Goal: Task Accomplishment & Management: Use online tool/utility

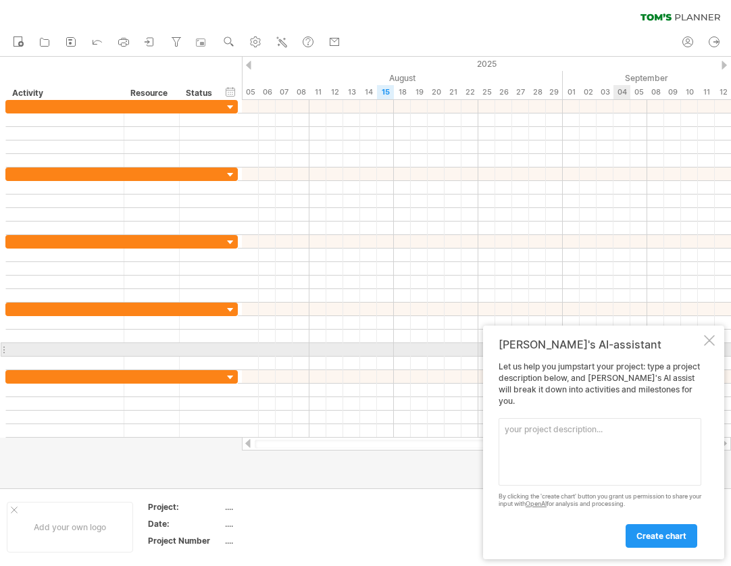
click at [706, 346] on div at bounding box center [709, 340] width 11 height 11
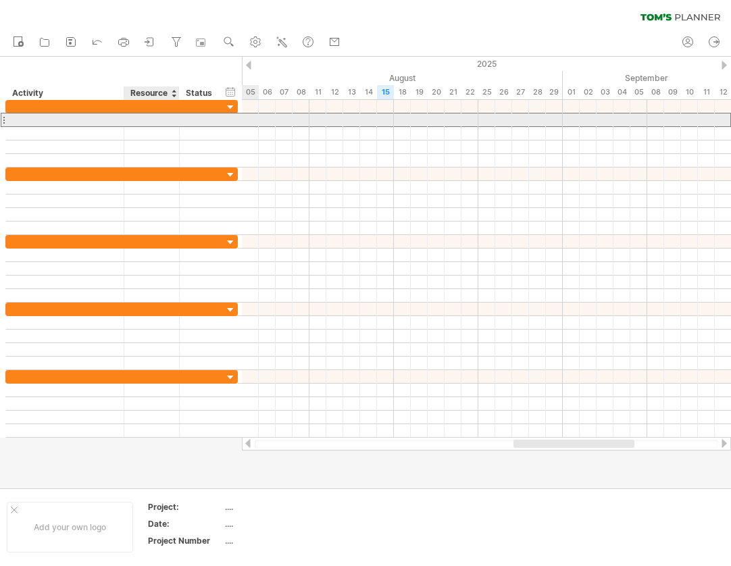
click at [147, 119] on div at bounding box center [151, 120] width 41 height 13
click at [76, 122] on div at bounding box center [65, 120] width 104 height 13
click at [76, 122] on input "text" at bounding box center [65, 120] width 104 height 13
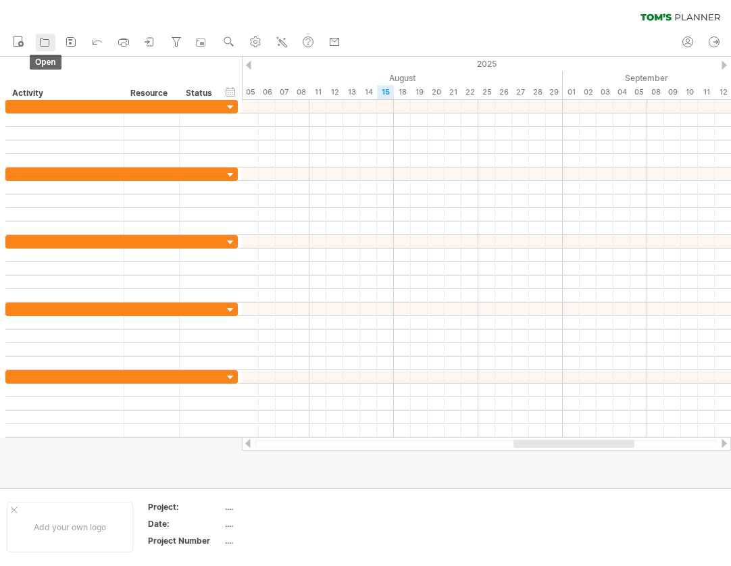
click at [52, 36] on link "open" at bounding box center [46, 43] width 20 height 18
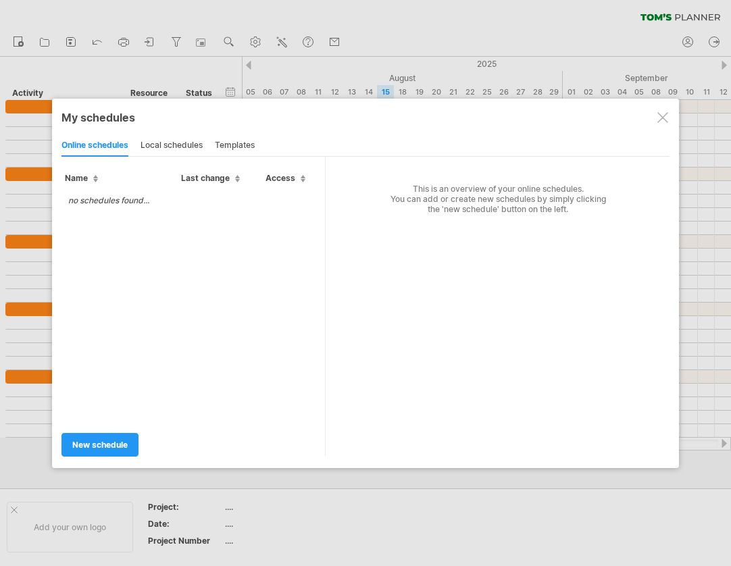
click at [665, 118] on div at bounding box center [663, 117] width 11 height 11
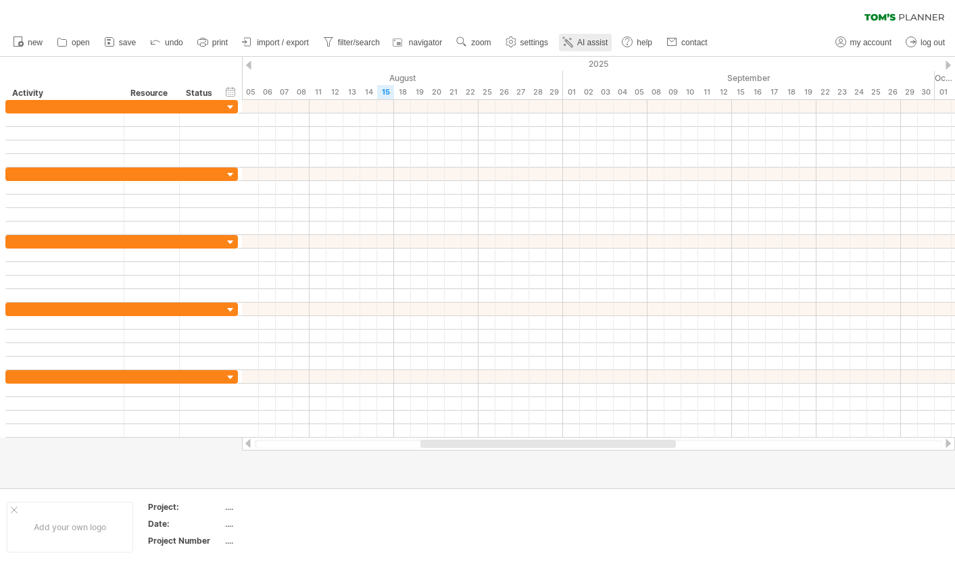
click at [577, 43] on link "AI assist" at bounding box center [585, 43] width 53 height 18
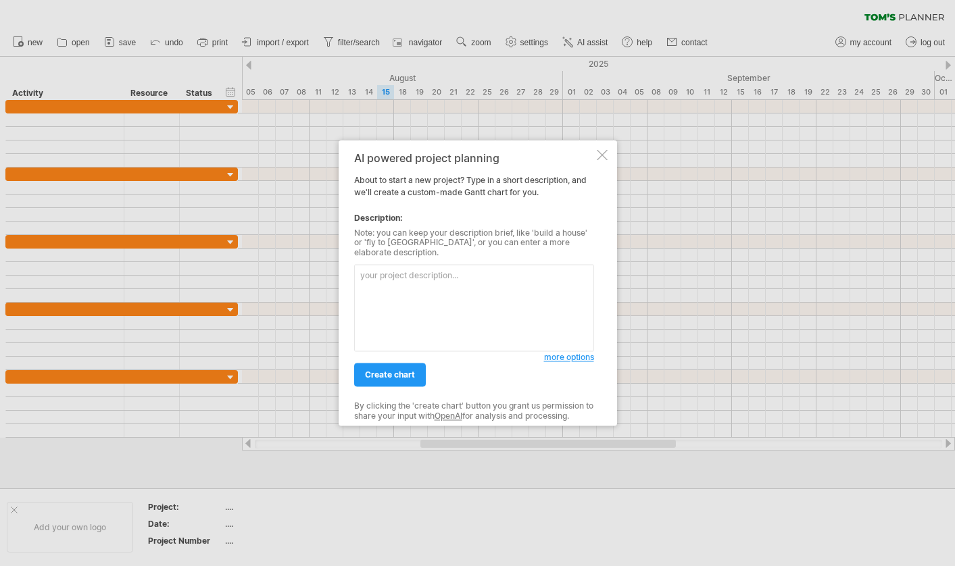
click at [531, 13] on div at bounding box center [477, 283] width 955 height 566
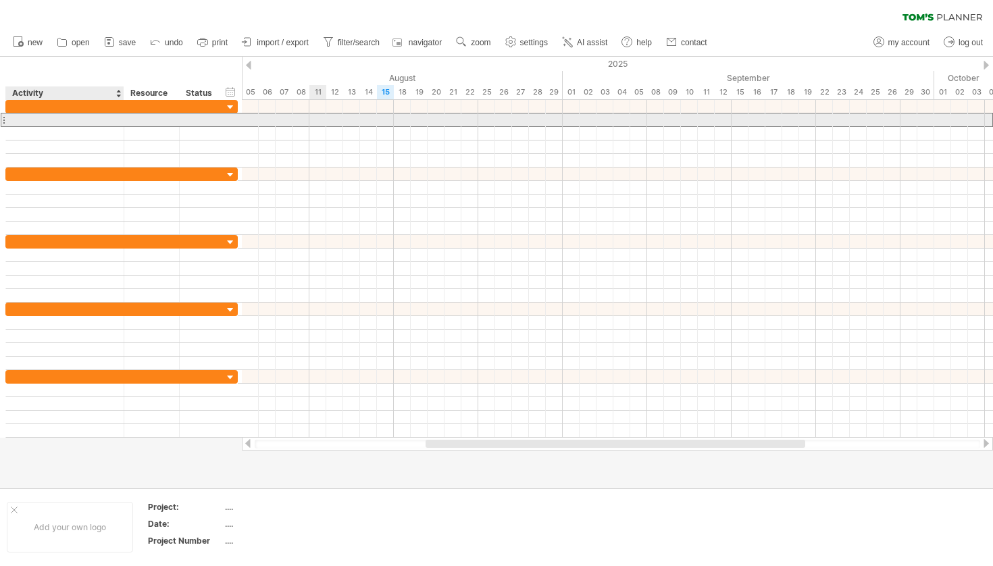
click at [74, 122] on div at bounding box center [65, 120] width 104 height 13
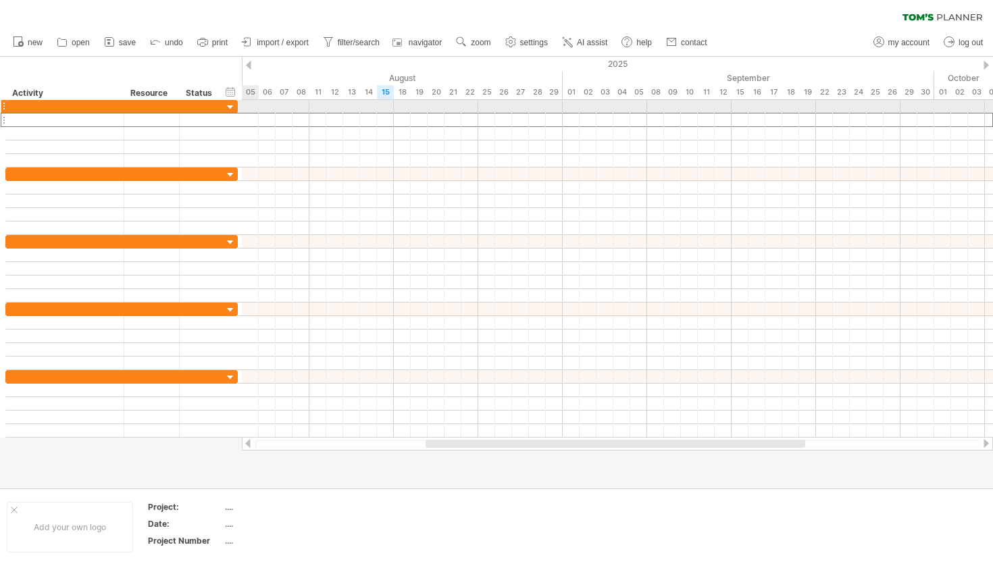
click at [252, 109] on div at bounding box center [617, 107] width 751 height 14
click at [227, 109] on div at bounding box center [230, 107] width 13 height 13
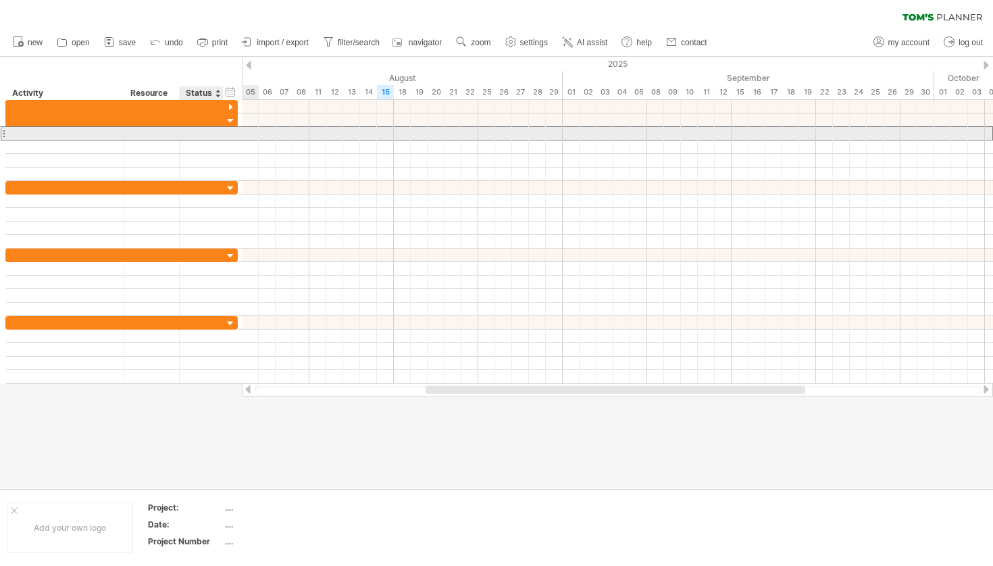
click at [214, 134] on div at bounding box center [202, 133] width 30 height 13
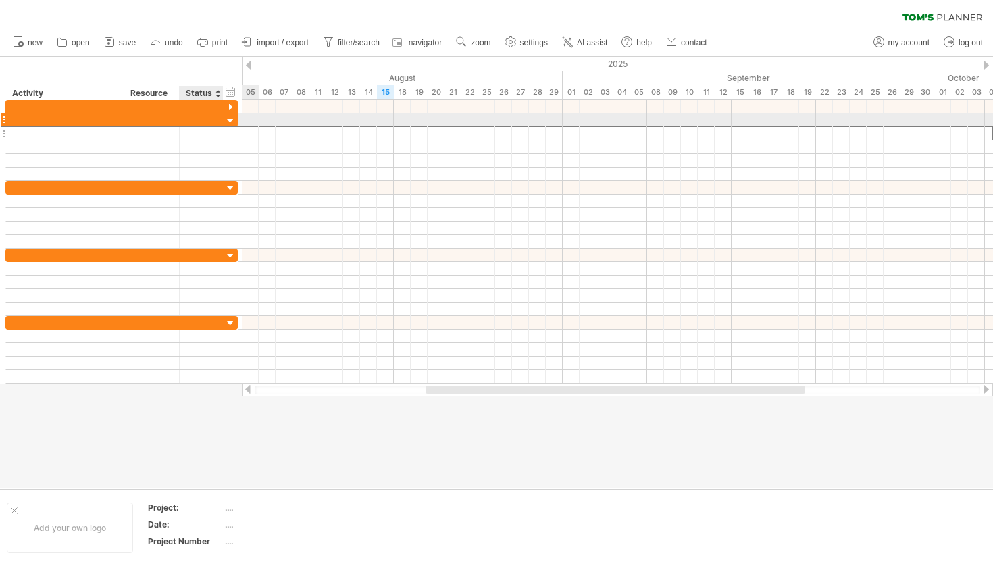
click at [226, 120] on div at bounding box center [230, 121] width 13 height 13
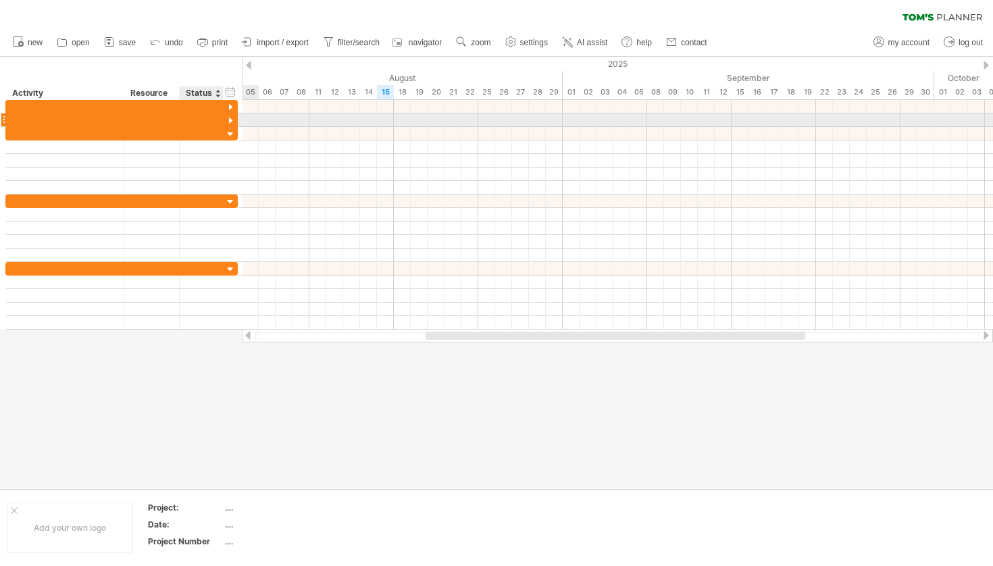
click at [230, 118] on div at bounding box center [230, 121] width 13 height 13
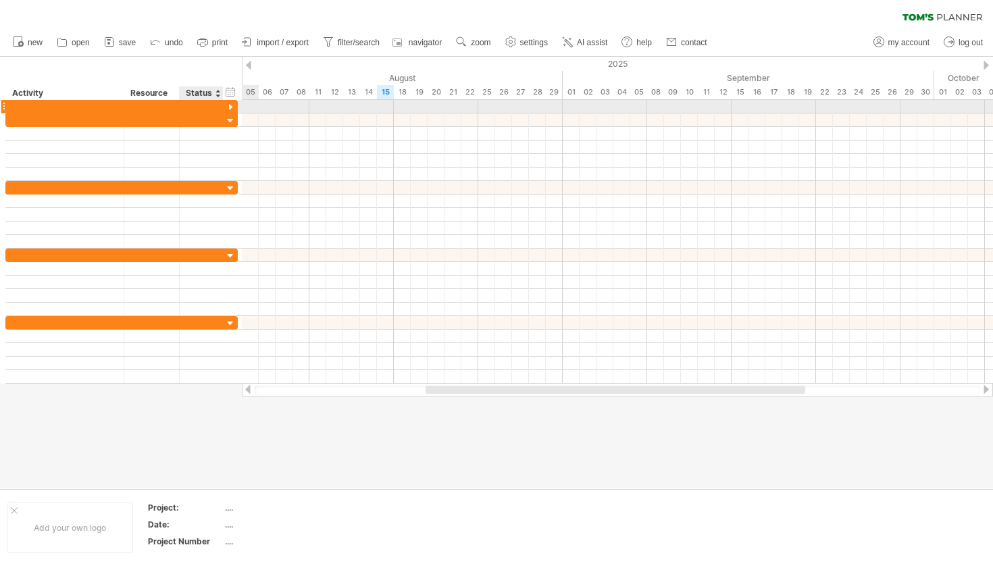
click at [230, 107] on div at bounding box center [230, 107] width 13 height 13
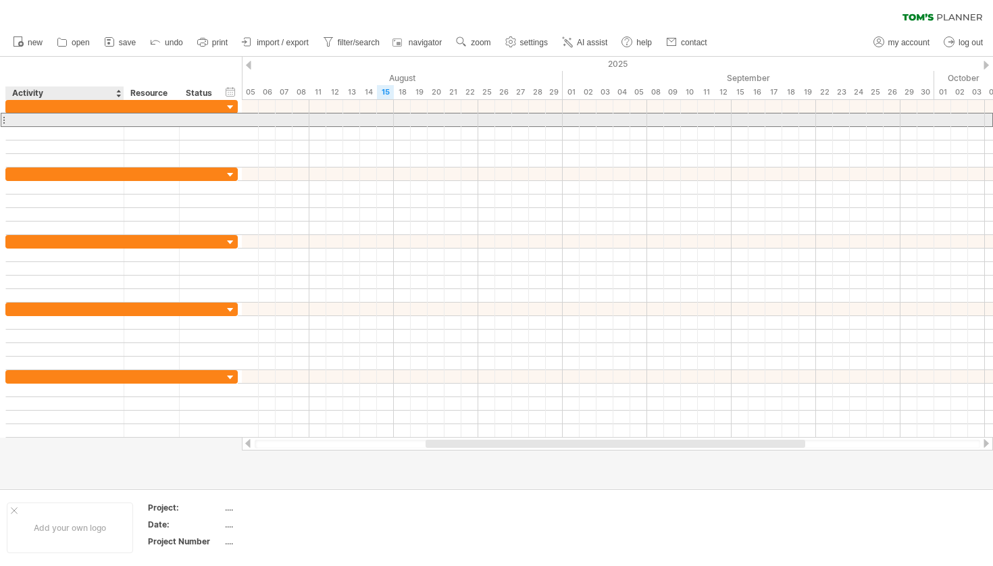
click at [20, 125] on div at bounding box center [65, 120] width 104 height 13
type input "**********"
click at [99, 126] on input "**********" at bounding box center [65, 120] width 104 height 13
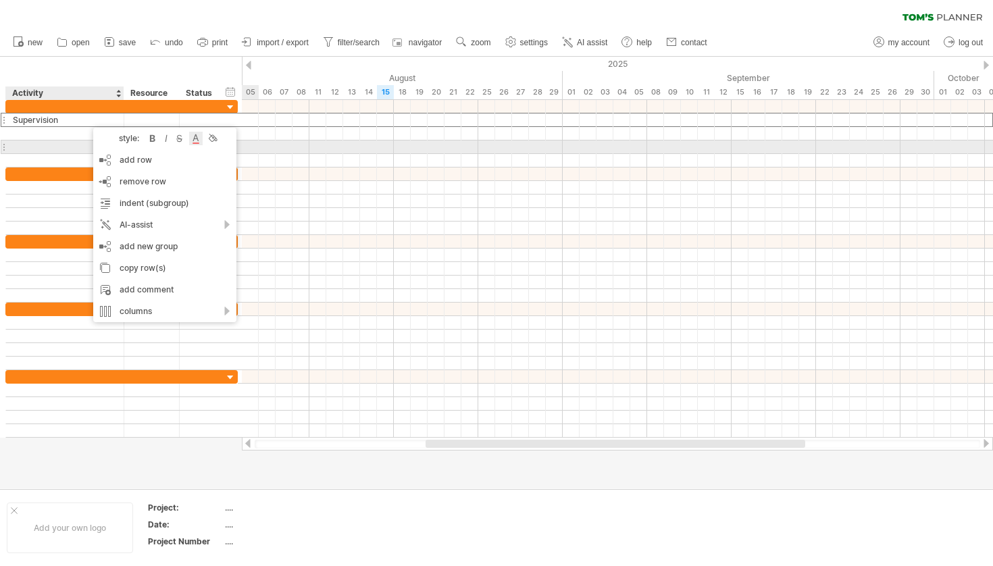
click at [202, 142] on div at bounding box center [196, 139] width 14 height 14
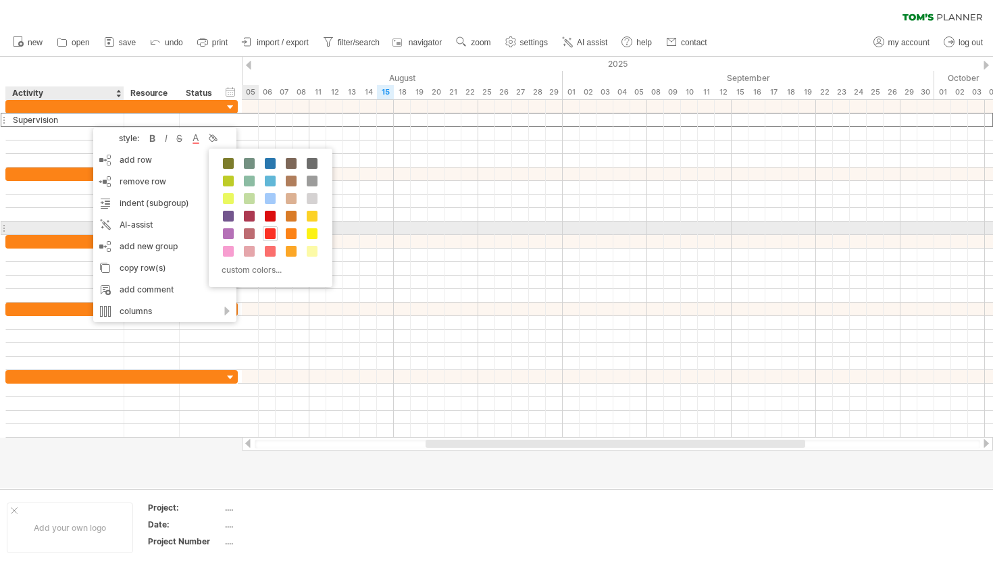
click at [274, 235] on span at bounding box center [270, 233] width 11 height 11
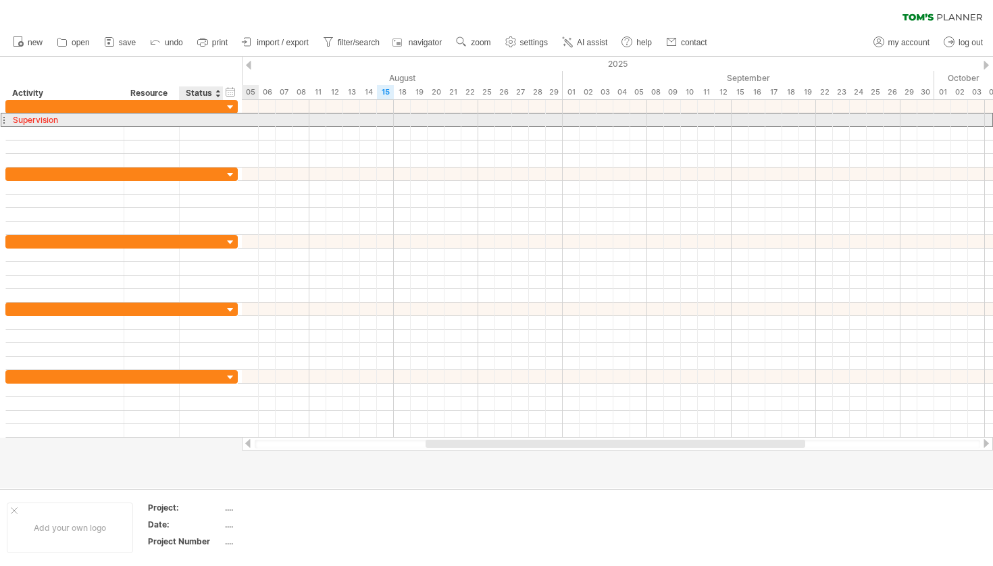
click at [182, 118] on div at bounding box center [202, 120] width 44 height 13
click at [85, 117] on div "Supervision" at bounding box center [65, 120] width 104 height 13
click at [66, 127] on div at bounding box center [65, 133] width 104 height 13
click at [62, 117] on div "Supervision" at bounding box center [65, 120] width 104 height 13
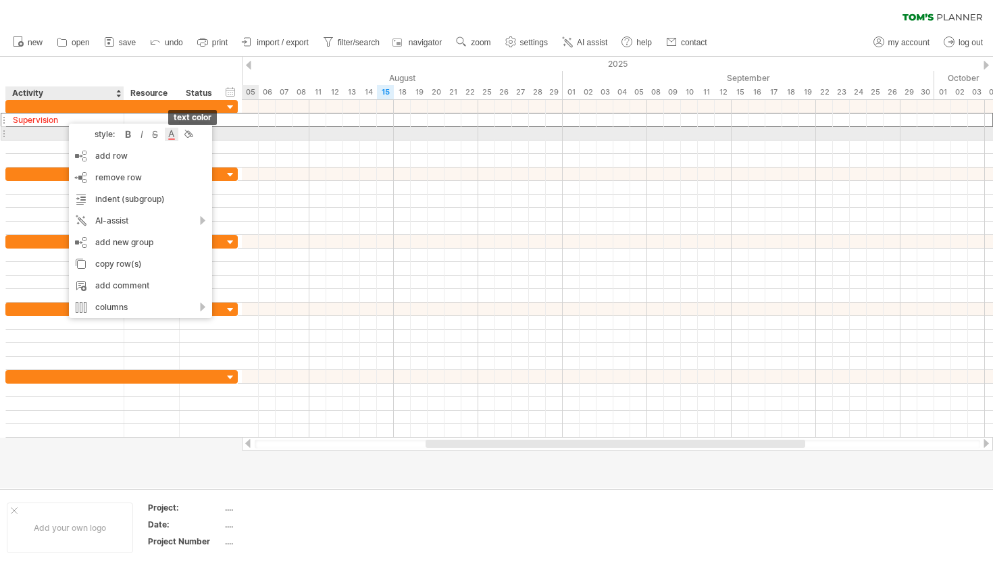
click at [174, 135] on div at bounding box center [172, 135] width 14 height 14
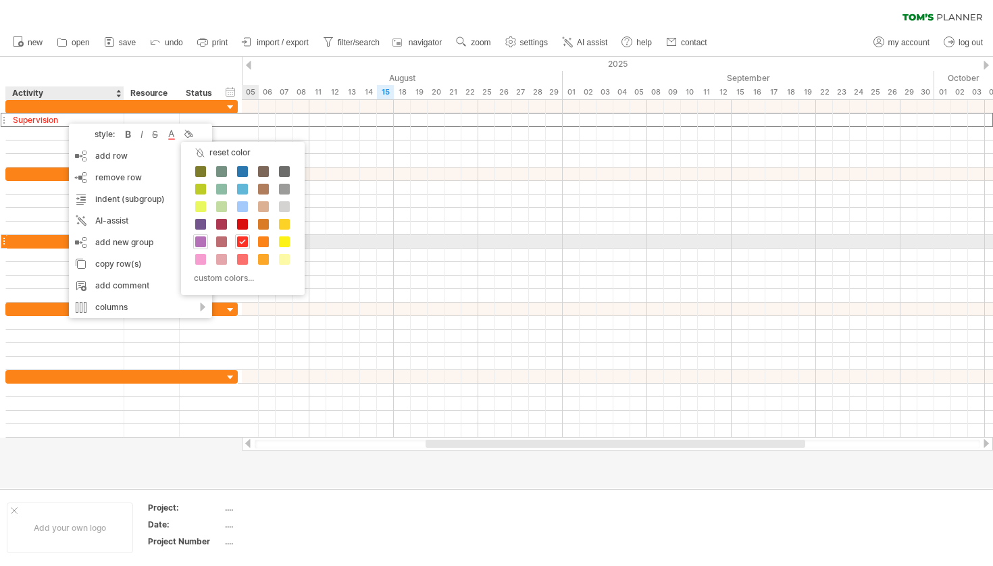
click at [205, 243] on span at bounding box center [200, 242] width 11 height 11
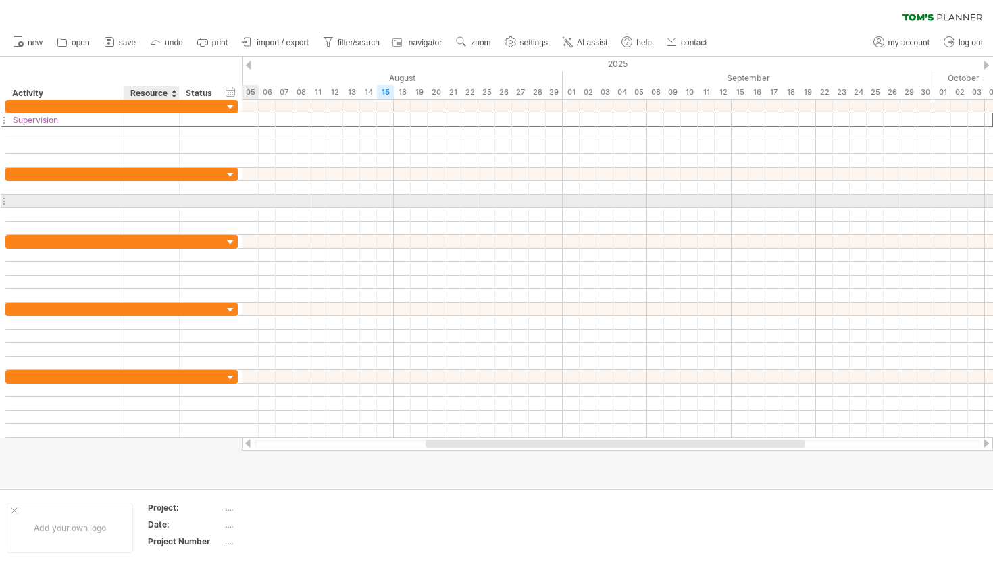
click at [131, 124] on div at bounding box center [151, 120] width 41 height 13
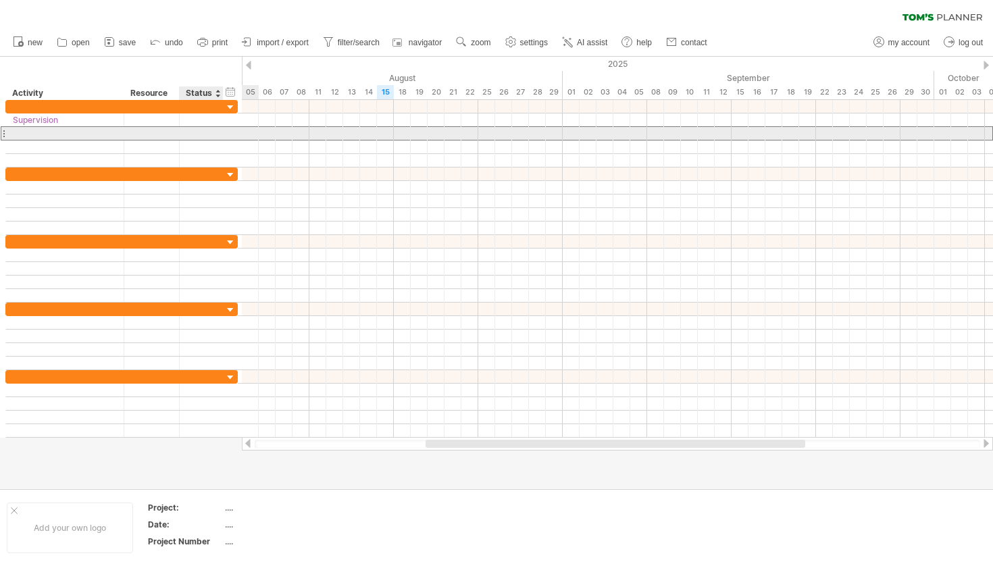
click at [204, 130] on div at bounding box center [202, 133] width 30 height 13
click at [93, 128] on div at bounding box center [65, 133] width 104 height 13
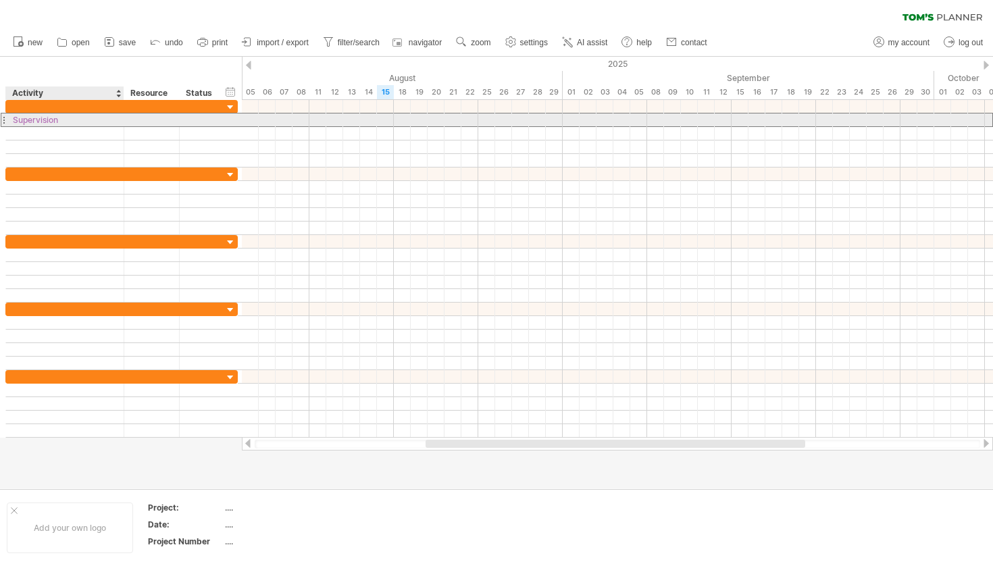
click at [80, 121] on div "Supervision" at bounding box center [65, 120] width 104 height 13
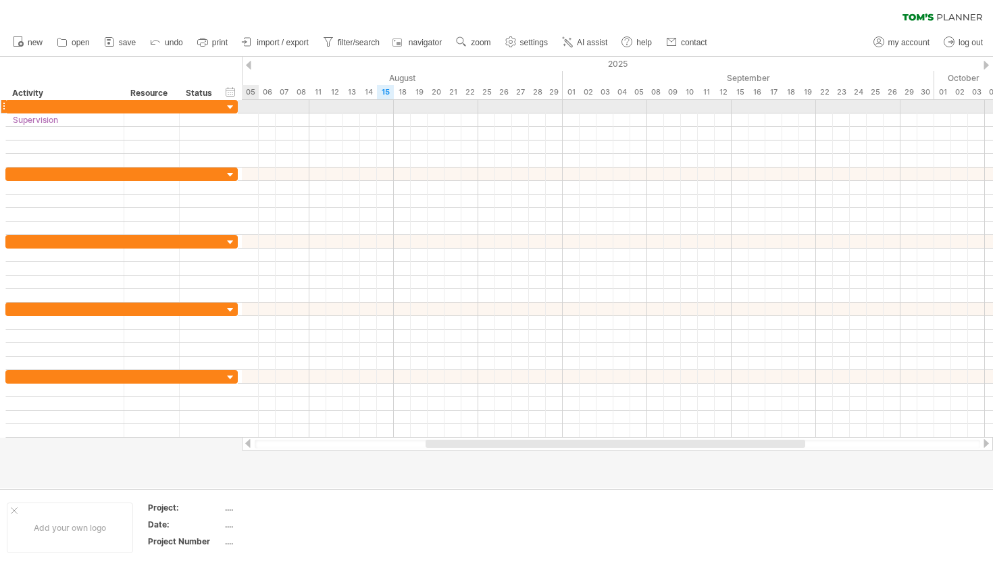
click at [249, 109] on div at bounding box center [617, 107] width 751 height 14
click at [281, 105] on div at bounding box center [617, 107] width 751 height 14
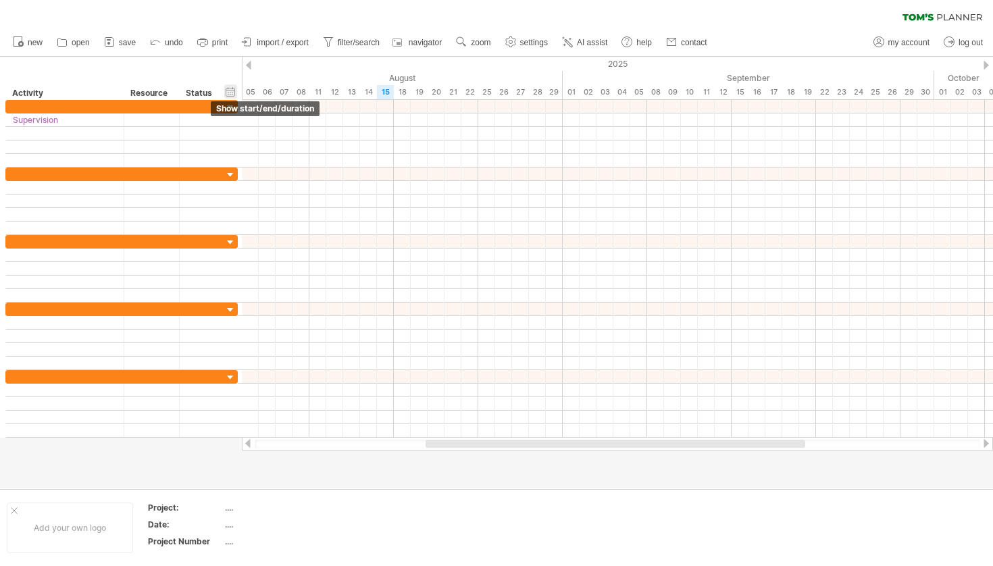
click at [231, 93] on div "hide start/end/duration show start/end/duration" at bounding box center [230, 91] width 13 height 14
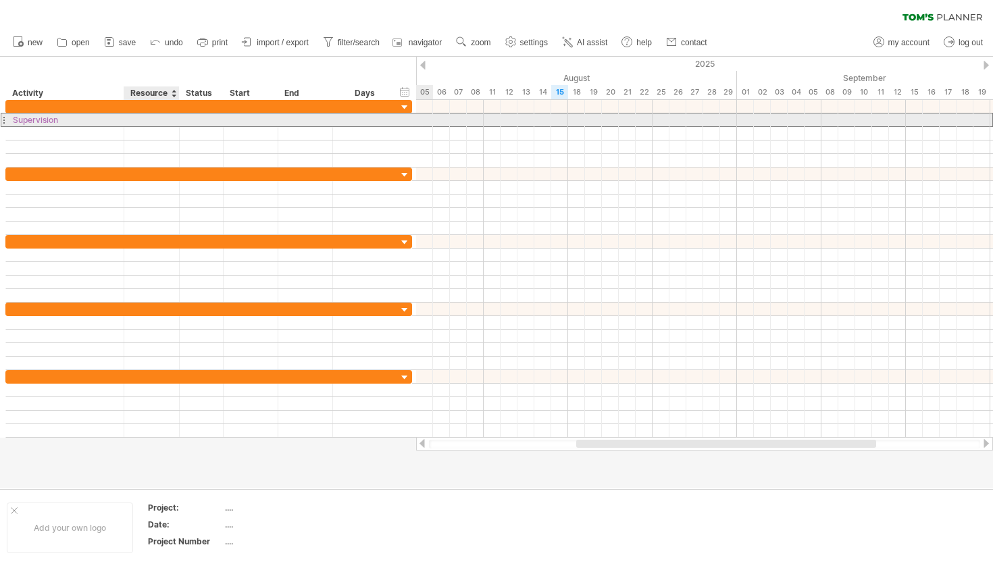
click at [153, 116] on div at bounding box center [151, 120] width 41 height 13
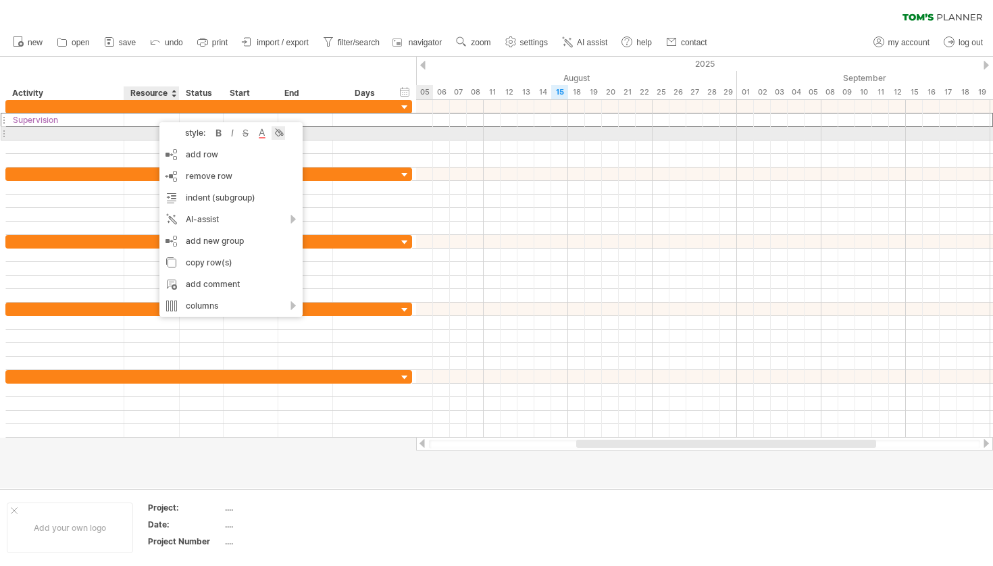
click at [280, 137] on div at bounding box center [279, 133] width 14 height 14
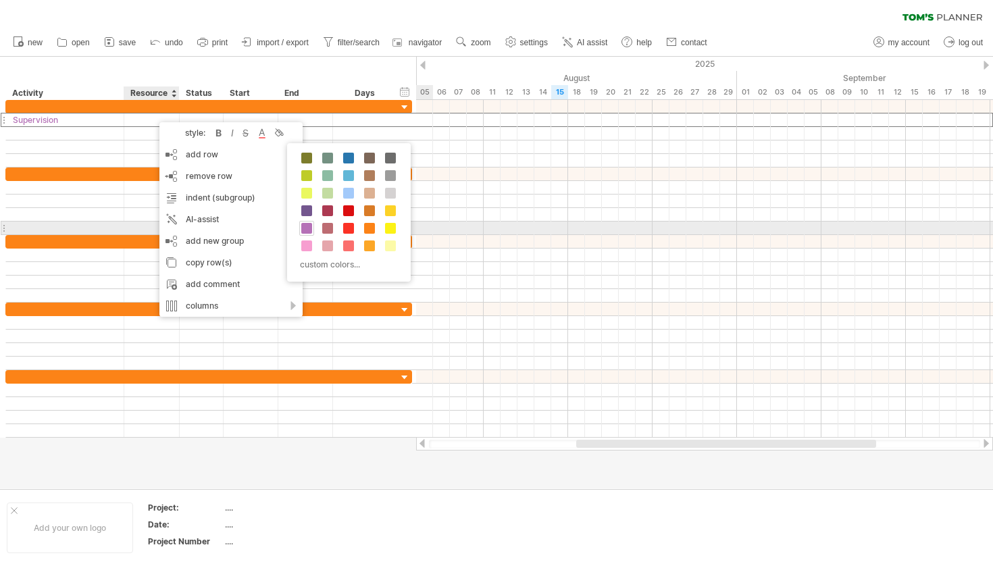
click at [308, 227] on span at bounding box center [306, 228] width 11 height 11
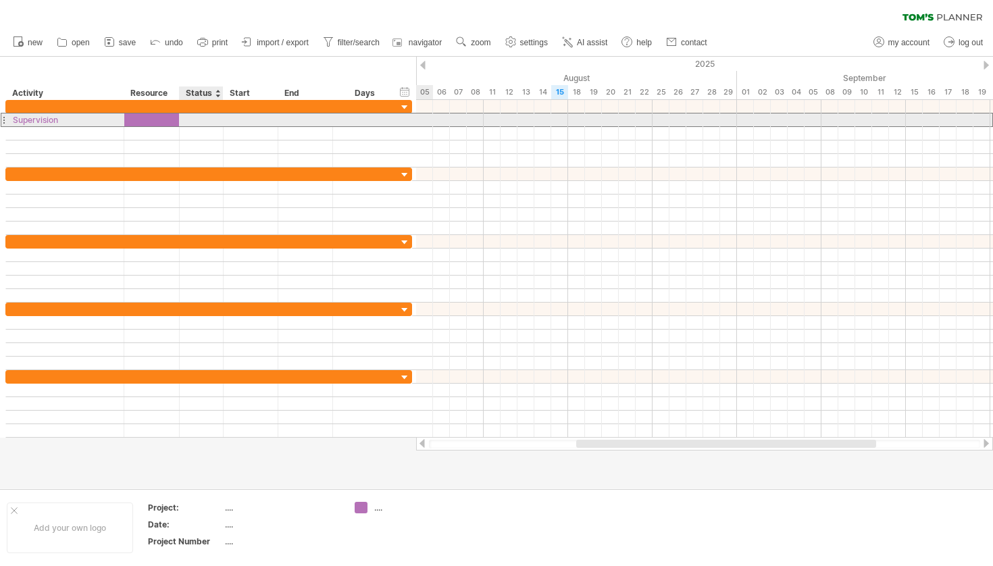
click at [207, 114] on div at bounding box center [202, 120] width 30 height 13
click at [85, 124] on div "Supervision" at bounding box center [65, 120] width 104 height 13
click at [114, 124] on input "**********" at bounding box center [65, 120] width 104 height 13
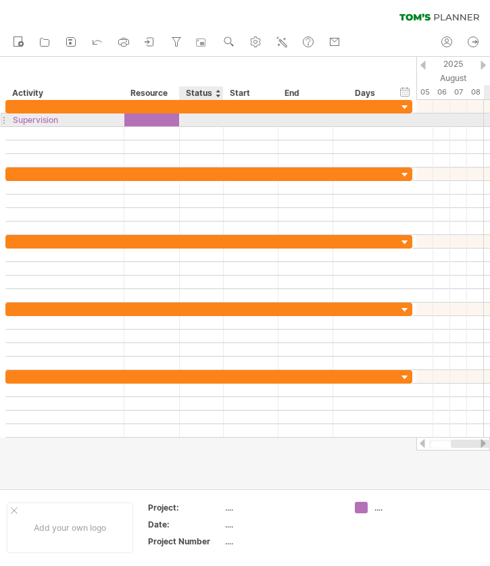
click at [197, 116] on div at bounding box center [202, 120] width 30 height 13
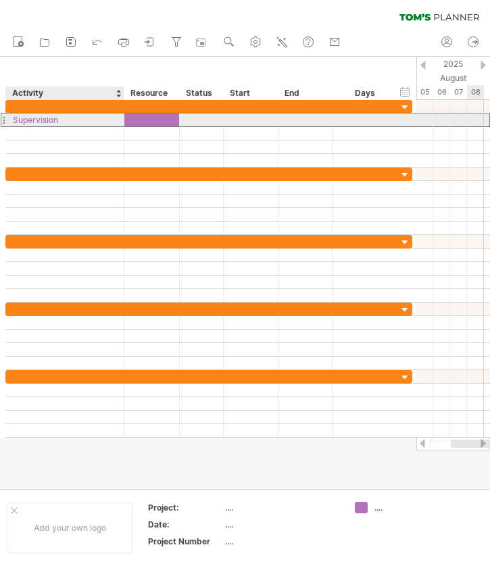
click at [62, 118] on div "Supervision" at bounding box center [65, 120] width 104 height 13
click at [0, 0] on input "**********" at bounding box center [0, 0] width 0 height 0
type input "**********"
drag, startPoint x: 65, startPoint y: 122, endPoint x: 6, endPoint y: 123, distance: 58.8
click at [6, 123] on div "**********" at bounding box center [65, 120] width 118 height 13
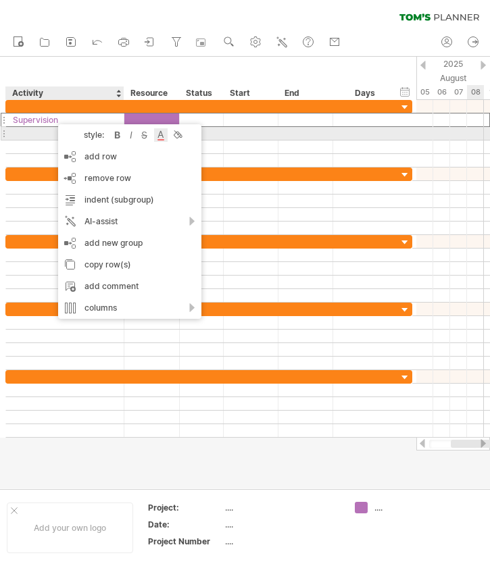
click at [166, 139] on div at bounding box center [161, 135] width 14 height 14
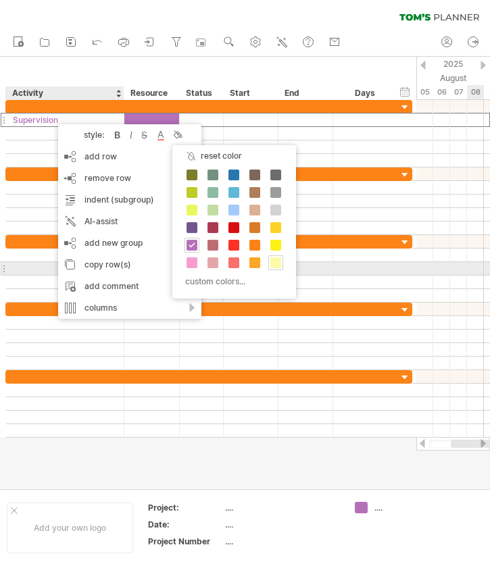
click at [276, 264] on span at bounding box center [275, 262] width 11 height 11
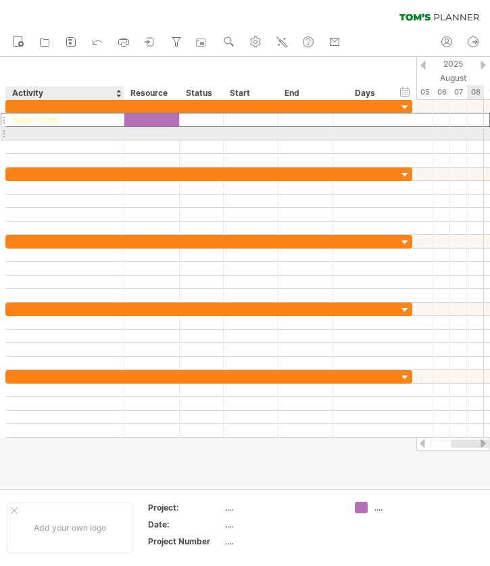
click at [111, 127] on div at bounding box center [65, 133] width 104 height 13
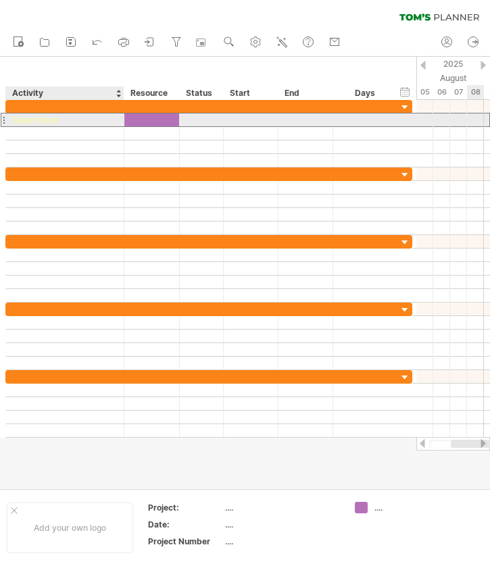
click at [110, 118] on div "Supervision" at bounding box center [65, 120] width 104 height 13
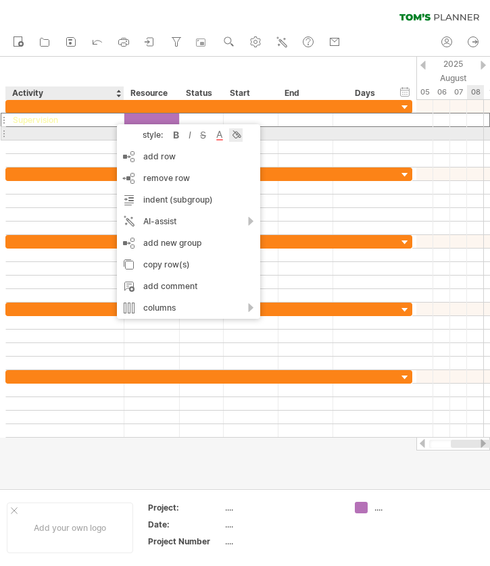
click at [243, 137] on div at bounding box center [236, 135] width 14 height 14
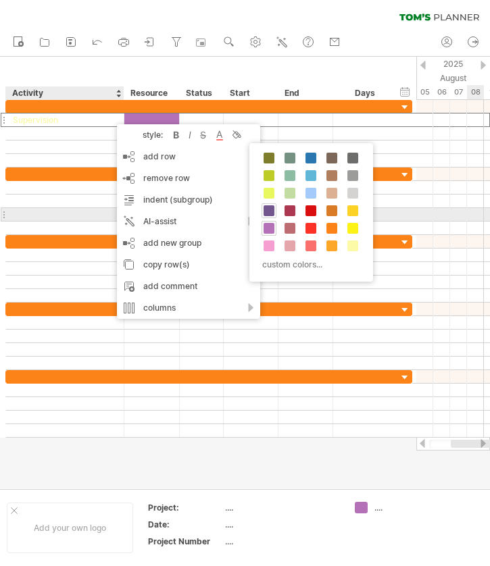
click at [269, 214] on span at bounding box center [269, 210] width 11 height 11
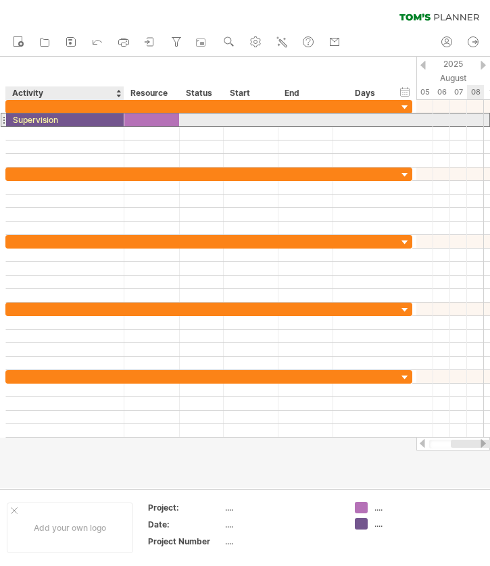
click at [100, 117] on div "Supervision" at bounding box center [65, 120] width 104 height 13
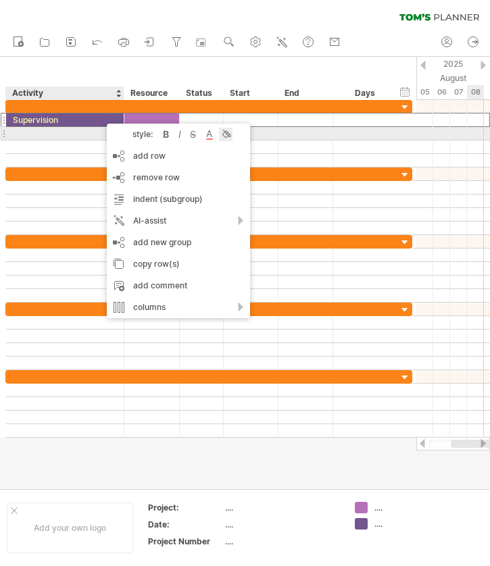
click at [232, 135] on div at bounding box center [226, 135] width 14 height 14
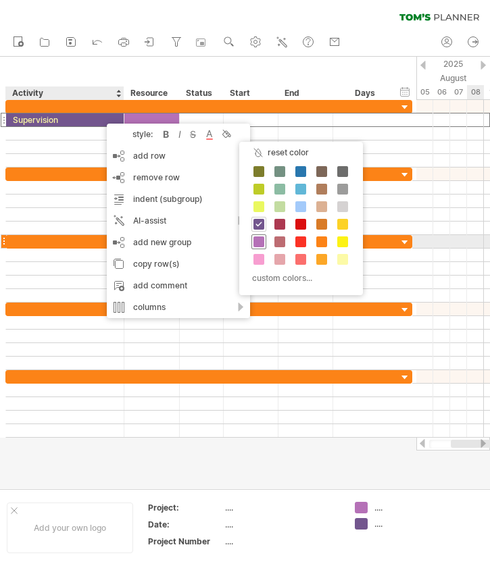
click at [260, 239] on span at bounding box center [258, 242] width 11 height 11
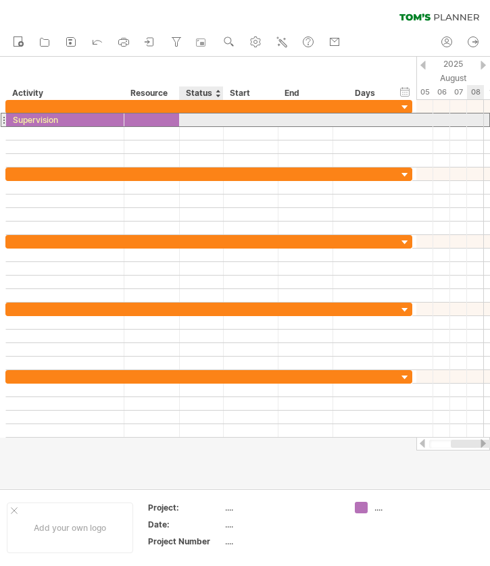
click at [188, 124] on div at bounding box center [202, 120] width 30 height 13
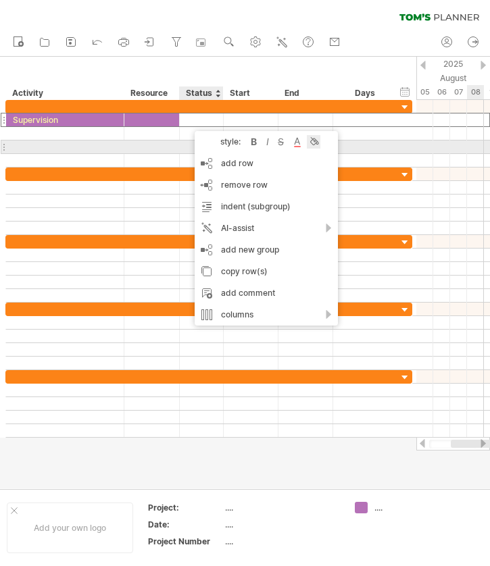
click at [316, 145] on div at bounding box center [314, 142] width 14 height 14
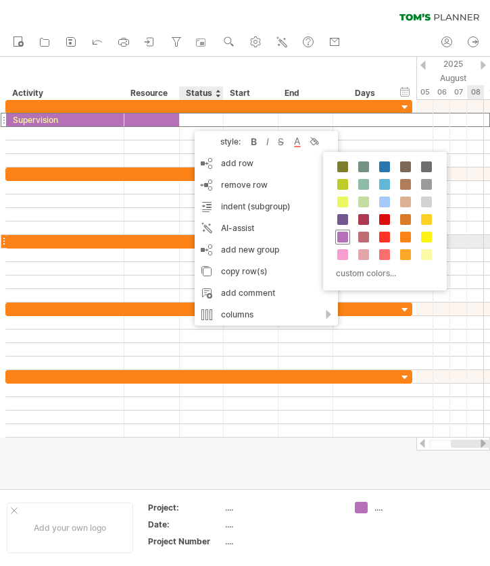
click at [347, 237] on span at bounding box center [342, 237] width 11 height 11
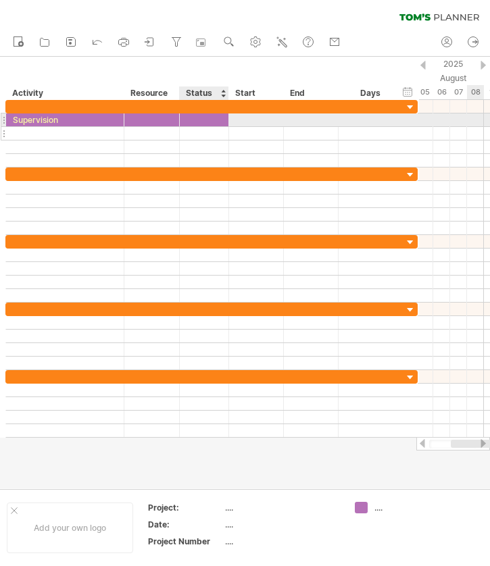
drag, startPoint x: 219, startPoint y: 120, endPoint x: 224, endPoint y: 130, distance: 10.9
click at [224, 130] on div "**********" at bounding box center [211, 134] width 412 height 68
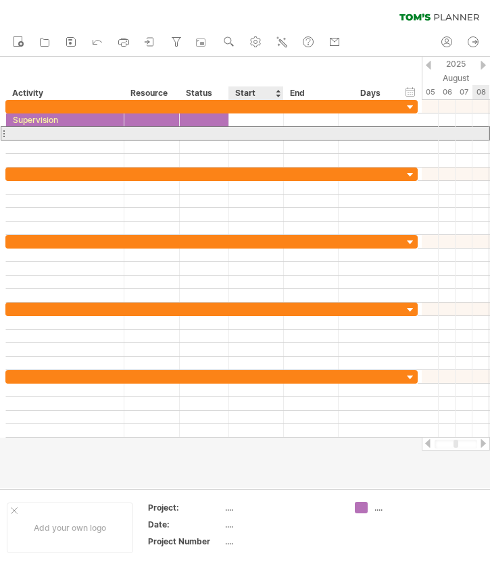
click at [240, 130] on div at bounding box center [256, 133] width 55 height 13
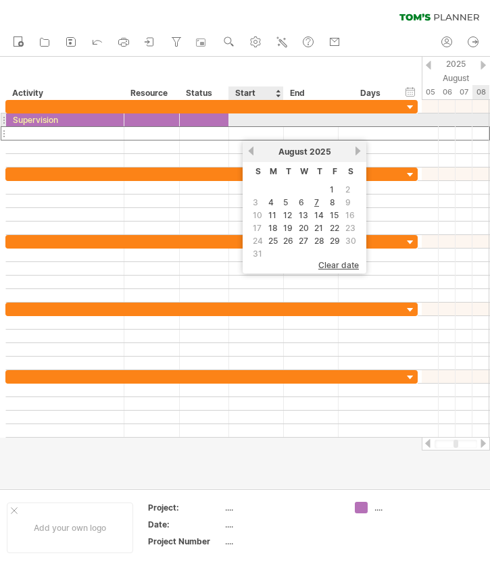
click at [241, 126] on div at bounding box center [256, 120] width 55 height 13
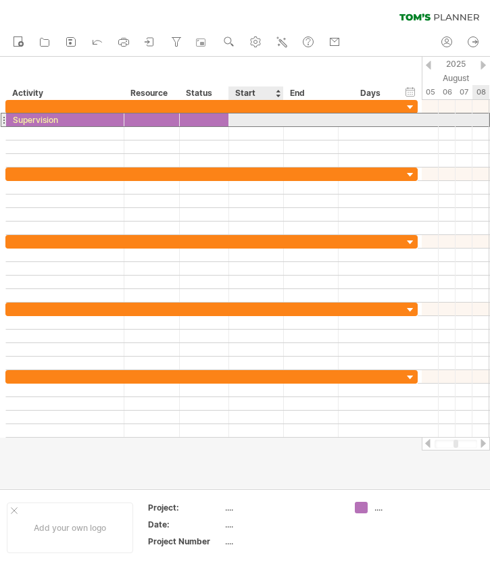
click at [252, 122] on div at bounding box center [256, 120] width 55 height 13
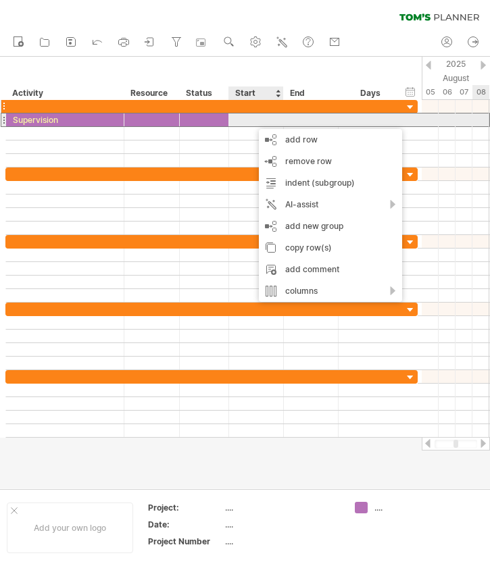
click at [247, 109] on div at bounding box center [256, 106] width 55 height 13
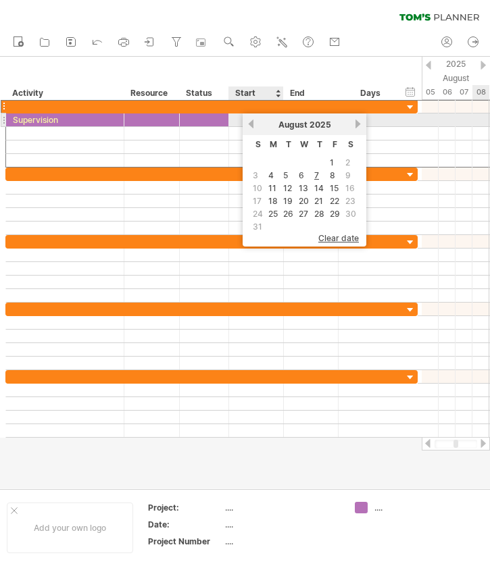
click at [243, 115] on div "previous next [DATE]" at bounding box center [305, 125] width 124 height 22
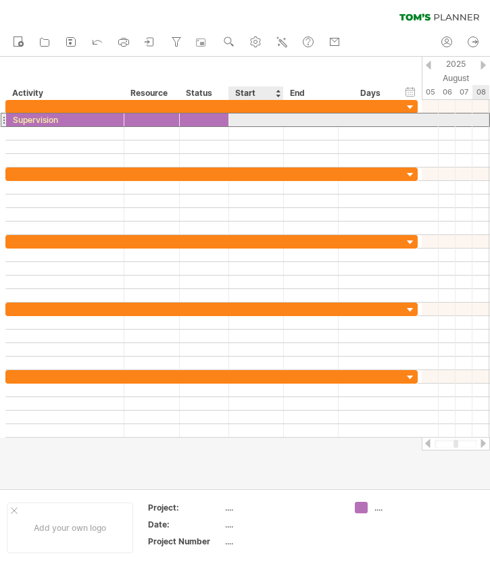
click at [235, 122] on div at bounding box center [256, 120] width 55 height 13
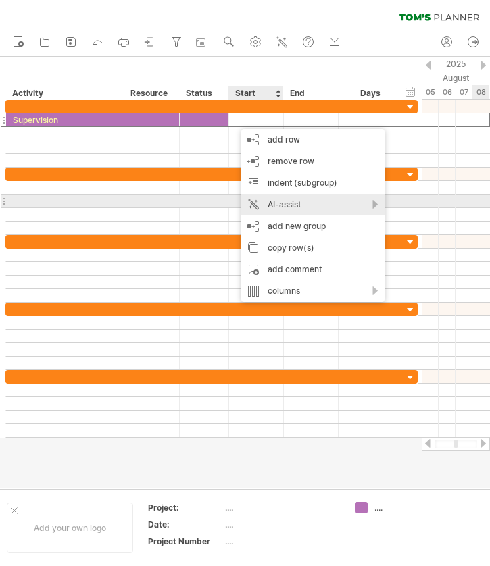
click at [364, 201] on div "AI-assist" at bounding box center [312, 205] width 143 height 22
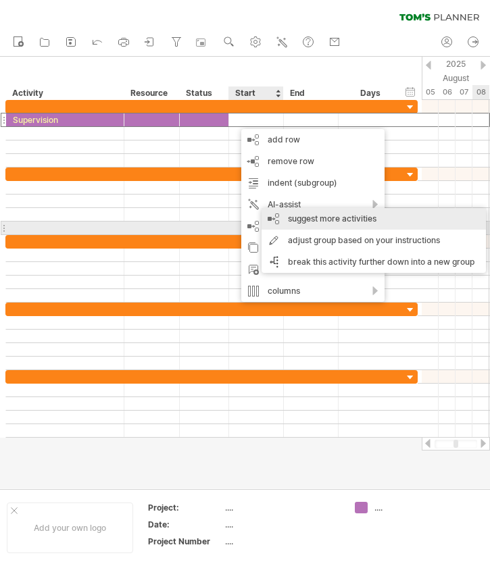
click at [354, 222] on div "suggest more activities" at bounding box center [374, 219] width 224 height 22
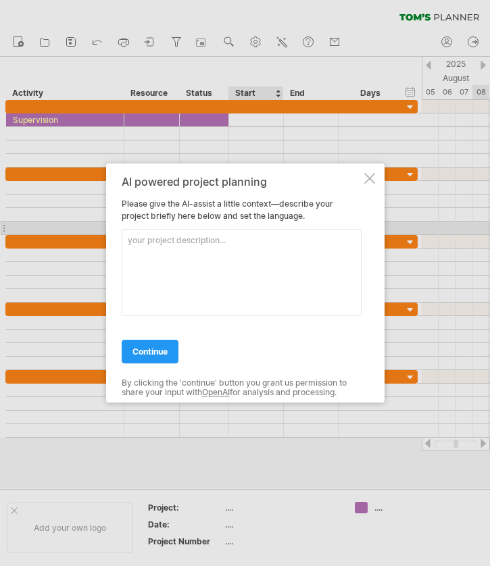
click at [369, 177] on div at bounding box center [369, 178] width 11 height 11
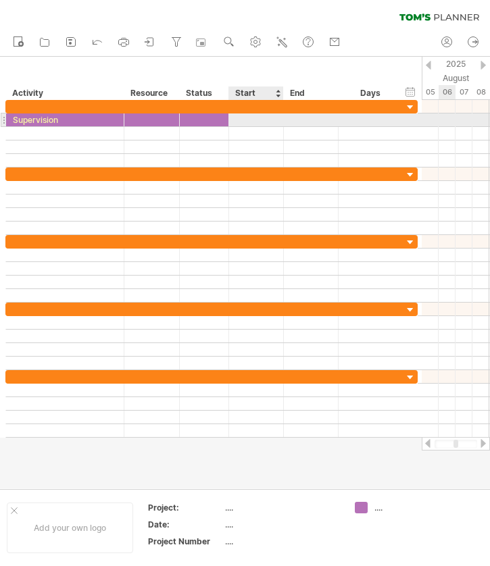
click at [263, 116] on div at bounding box center [256, 120] width 55 height 13
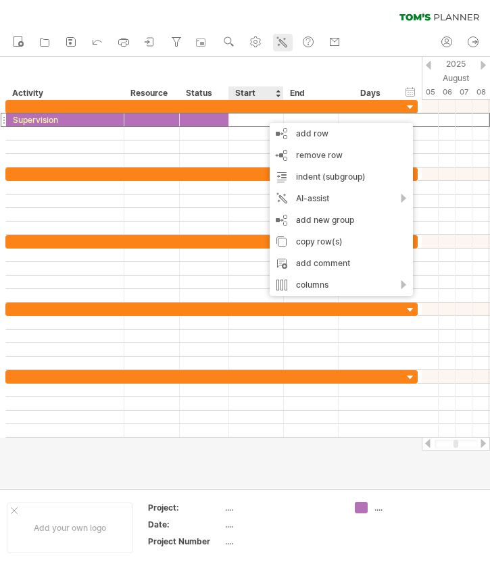
click at [287, 41] on icon at bounding box center [282, 42] width 14 height 14
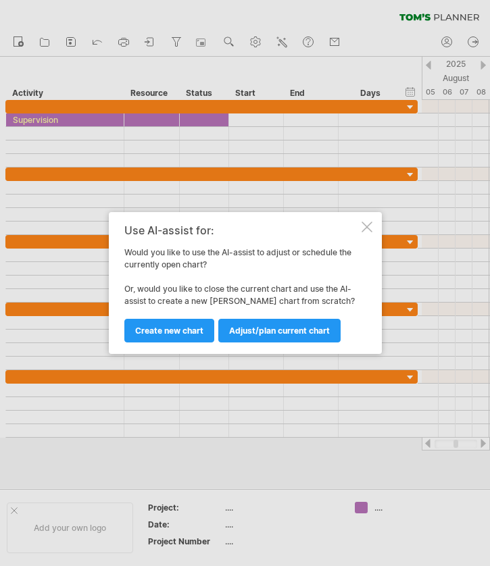
click at [372, 228] on div at bounding box center [367, 227] width 11 height 11
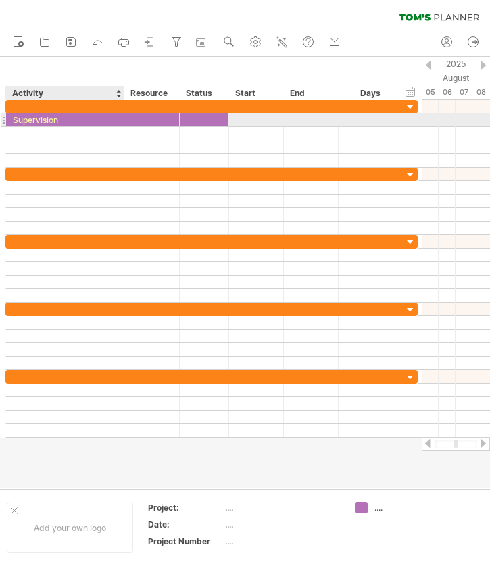
click at [97, 120] on div "Supervision" at bounding box center [65, 120] width 104 height 13
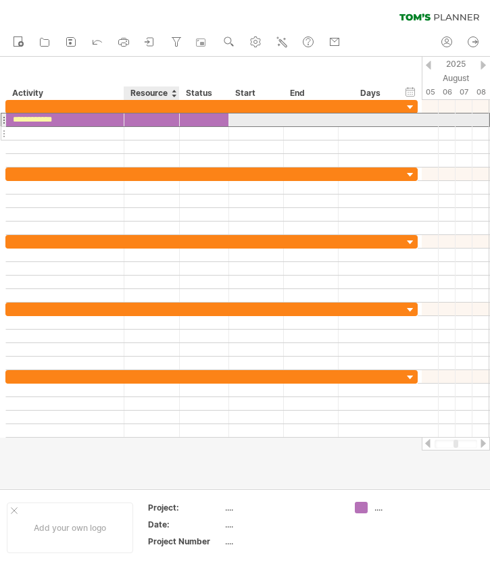
click at [164, 128] on div at bounding box center [151, 133] width 41 height 13
click at [203, 124] on div at bounding box center [204, 120] width 35 height 13
click at [244, 124] on div at bounding box center [256, 120] width 55 height 13
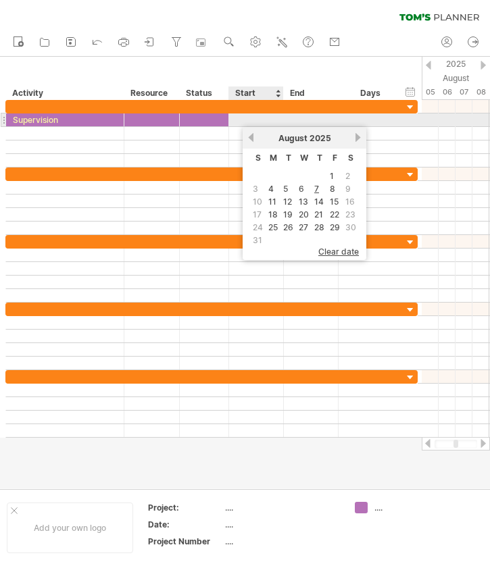
click at [243, 119] on div at bounding box center [256, 120] width 55 height 13
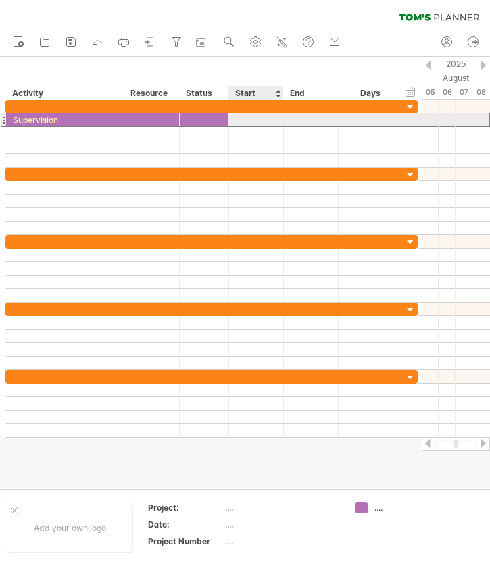
click at [243, 117] on div at bounding box center [256, 120] width 55 height 13
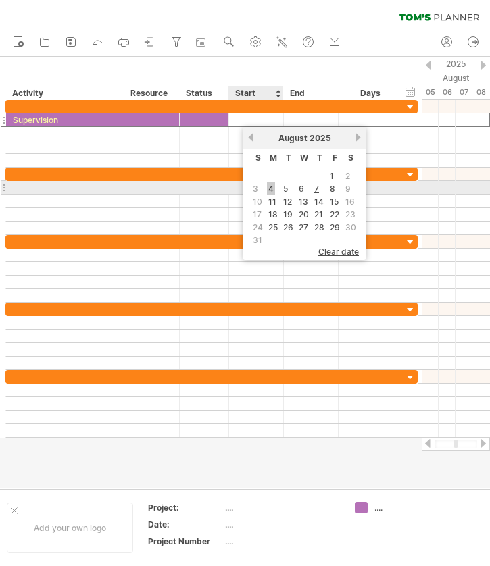
click at [270, 184] on link "4" at bounding box center [271, 188] width 8 height 13
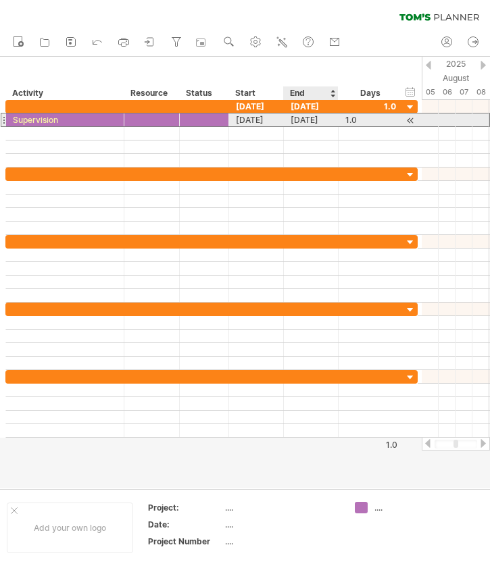
click at [322, 120] on div "[DATE]" at bounding box center [311, 120] width 55 height 13
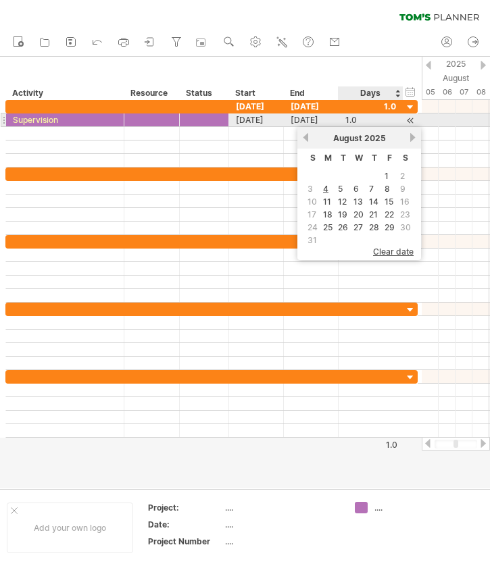
click at [376, 124] on div "1.0" at bounding box center [370, 120] width 51 height 13
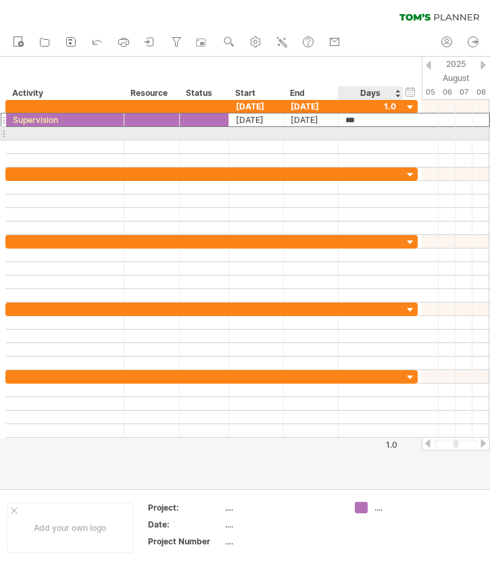
click at [373, 137] on div at bounding box center [370, 133] width 51 height 13
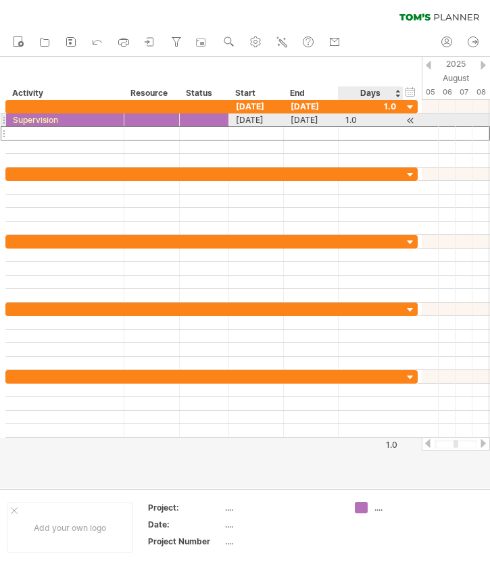
click at [393, 120] on div "1.0" at bounding box center [370, 120] width 51 height 13
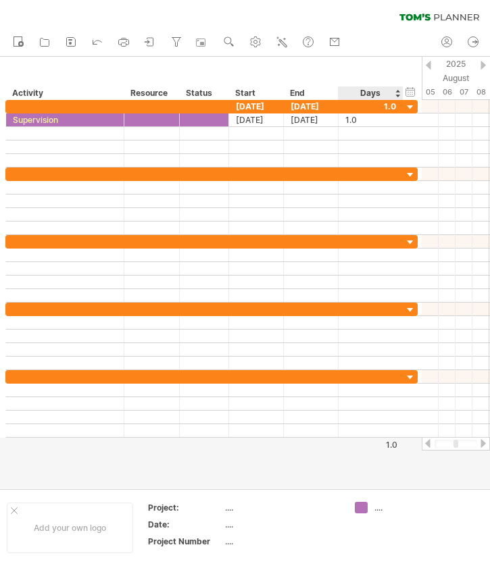
click at [399, 91] on div "Days" at bounding box center [370, 94] width 64 height 14
click at [395, 91] on div "Days" at bounding box center [370, 94] width 64 height 14
click at [378, 91] on div "Days" at bounding box center [370, 94] width 64 height 14
click at [405, 111] on div at bounding box center [410, 107] width 13 height 13
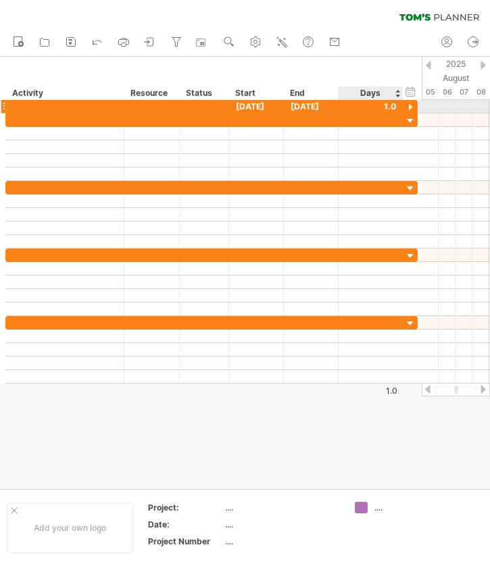
click at [405, 111] on div at bounding box center [410, 107] width 13 height 13
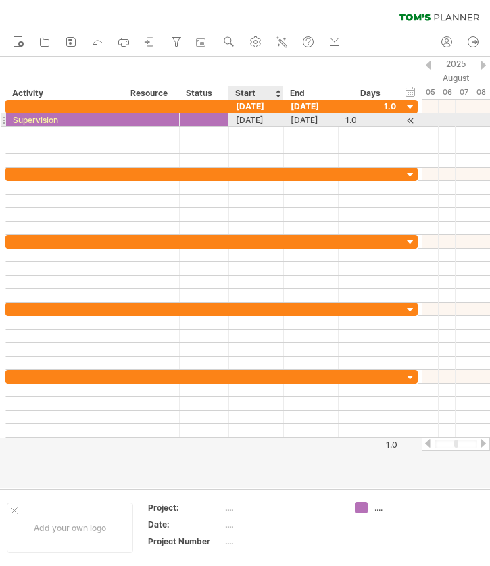
click at [243, 117] on div "[DATE]" at bounding box center [256, 120] width 55 height 13
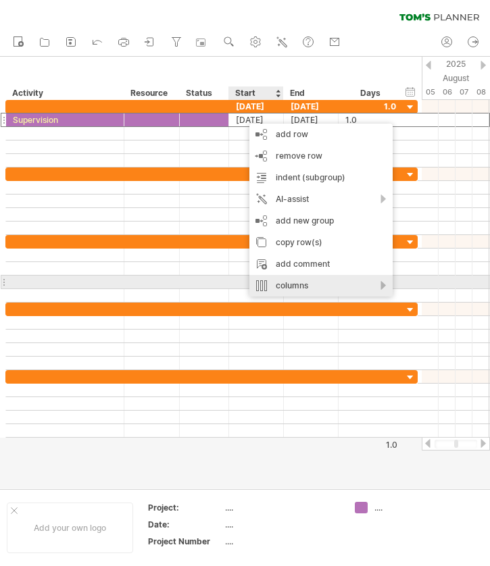
click at [312, 280] on div "columns" at bounding box center [320, 286] width 143 height 22
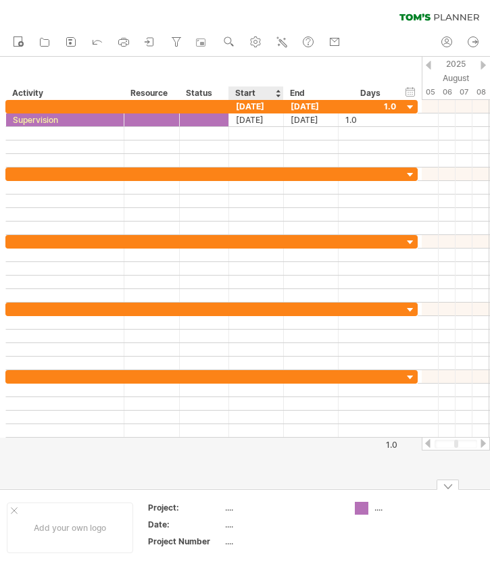
click at [362, 512] on div "Trying to reach [DOMAIN_NAME] Connected again... 0% clear filter new" at bounding box center [245, 283] width 490 height 566
click at [362, 511] on div "Trying to reach [DOMAIN_NAME] Connected again... 0% clear filter new" at bounding box center [245, 283] width 490 height 566
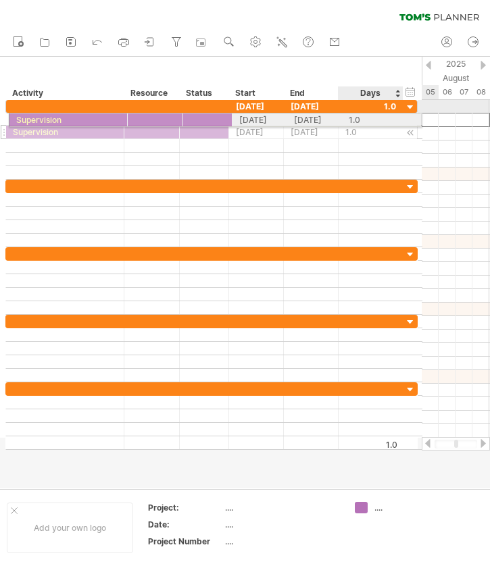
drag, startPoint x: 245, startPoint y: 118, endPoint x: 371, endPoint y: 118, distance: 126.4
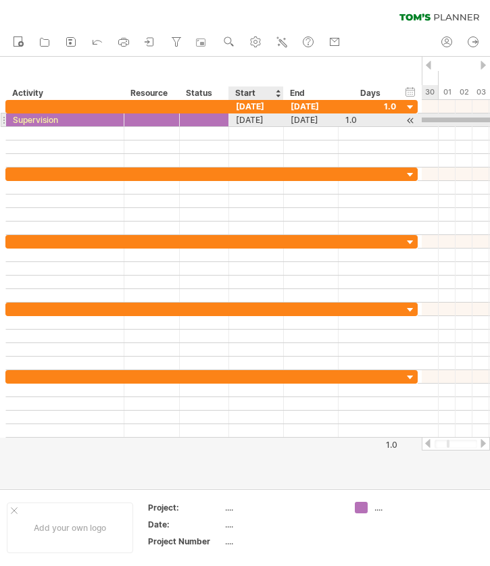
drag, startPoint x: 440, startPoint y: 122, endPoint x: 267, endPoint y: 118, distance: 173.1
click at [266, 118] on div "Trying to reach [DOMAIN_NAME] Connected again... 0% clear filter new" at bounding box center [245, 283] width 490 height 566
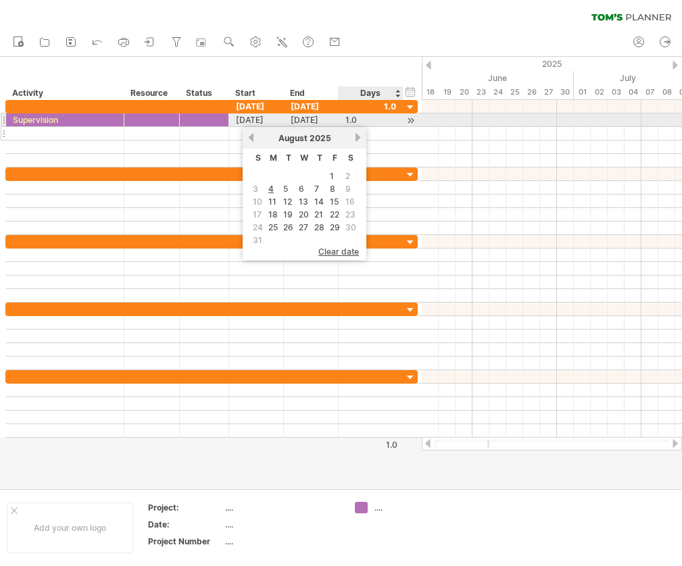
click at [412, 128] on div at bounding box center [211, 134] width 412 height 14
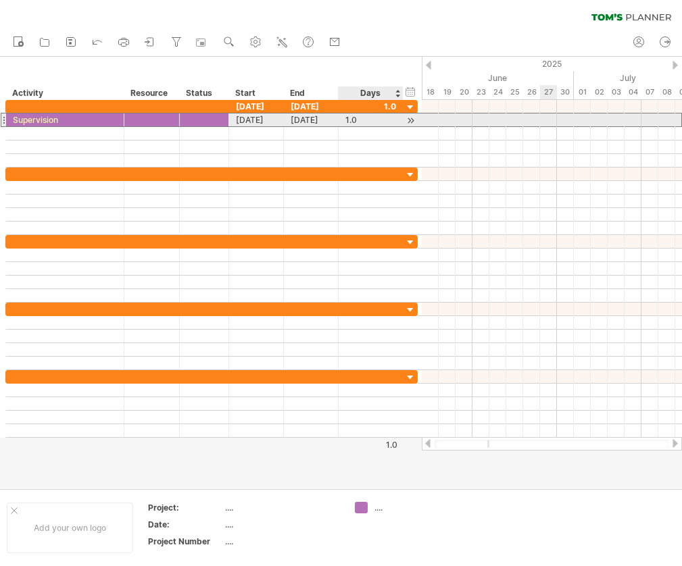
click at [366, 121] on div "1.0" at bounding box center [370, 120] width 51 height 13
click at [391, 120] on div "1.0" at bounding box center [370, 120] width 51 height 13
click at [411, 119] on div at bounding box center [410, 121] width 13 height 14
click at [449, 121] on div at bounding box center [447, 120] width 17 height 13
click at [463, 122] on div at bounding box center [552, 121] width 260 height 14
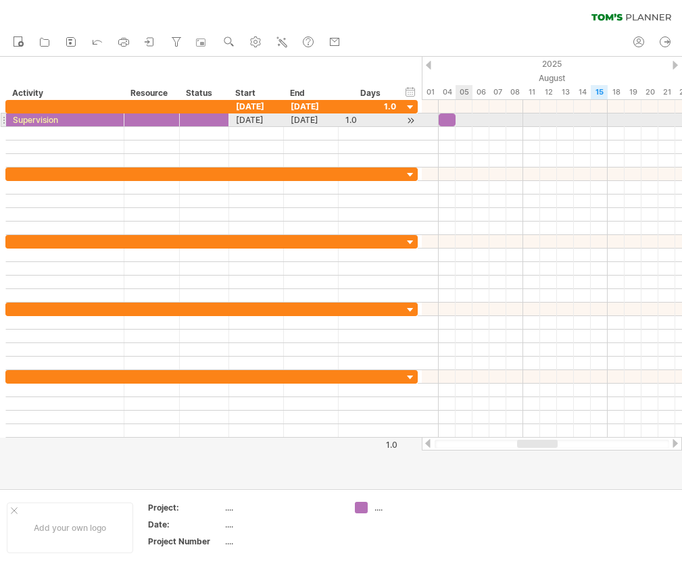
click at [463, 122] on div at bounding box center [552, 121] width 260 height 14
click at [456, 122] on span at bounding box center [455, 120] width 5 height 13
click at [442, 116] on div at bounding box center [447, 120] width 17 height 13
click at [458, 117] on div at bounding box center [552, 121] width 260 height 14
click at [462, 121] on div at bounding box center [552, 121] width 260 height 14
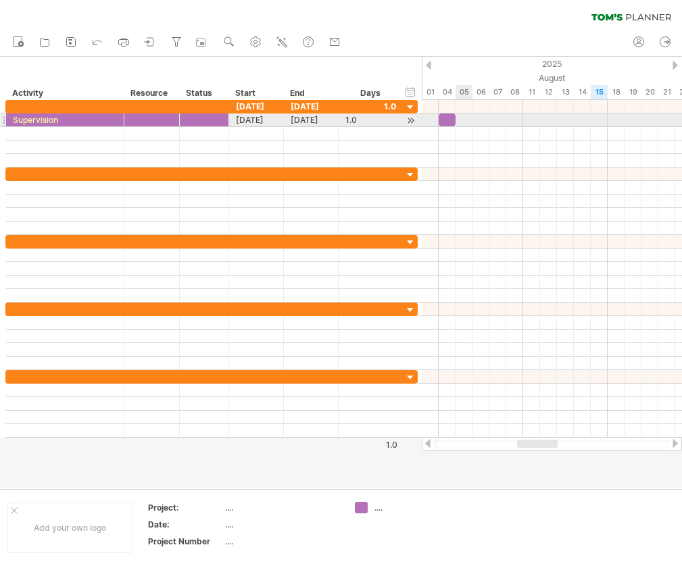
click at [462, 121] on div at bounding box center [552, 121] width 260 height 14
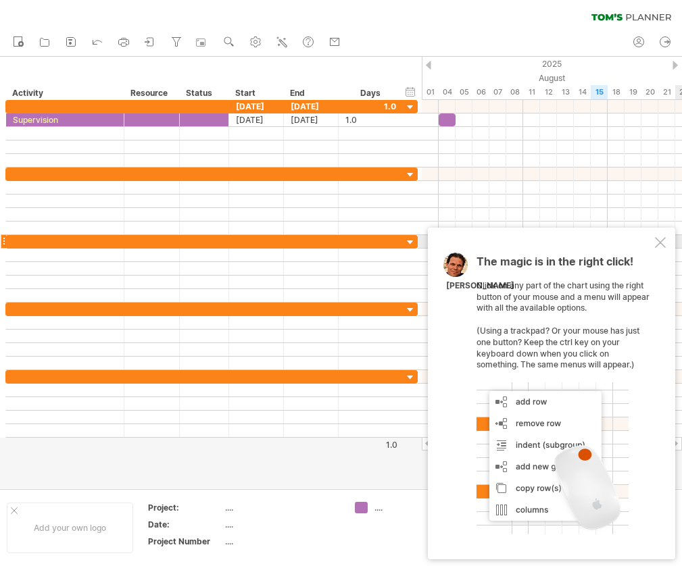
click at [662, 248] on div at bounding box center [660, 242] width 11 height 11
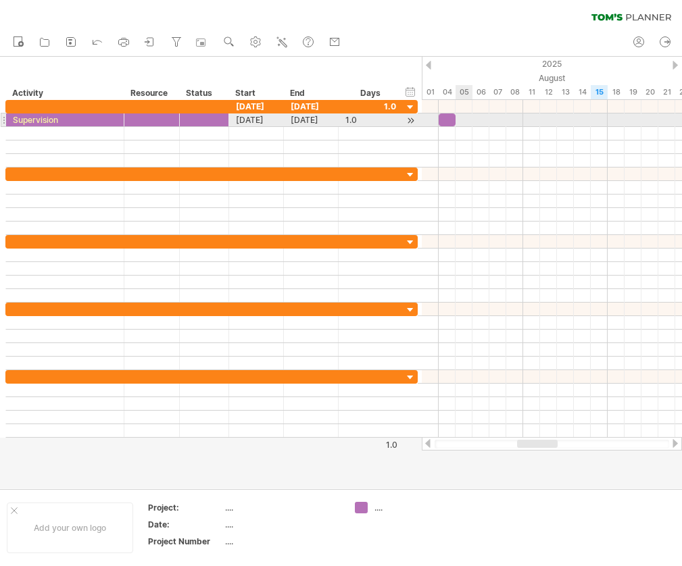
click at [462, 123] on div at bounding box center [552, 121] width 260 height 14
click at [409, 114] on div at bounding box center [410, 121] width 13 height 14
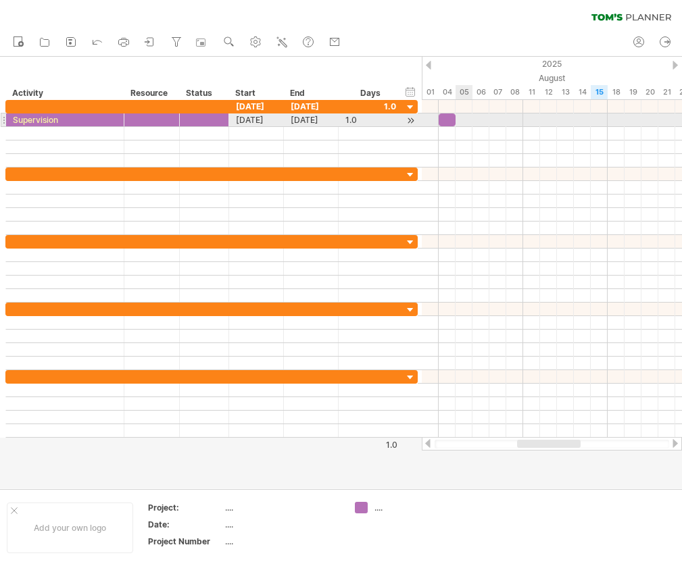
click at [466, 122] on div at bounding box center [552, 121] width 260 height 14
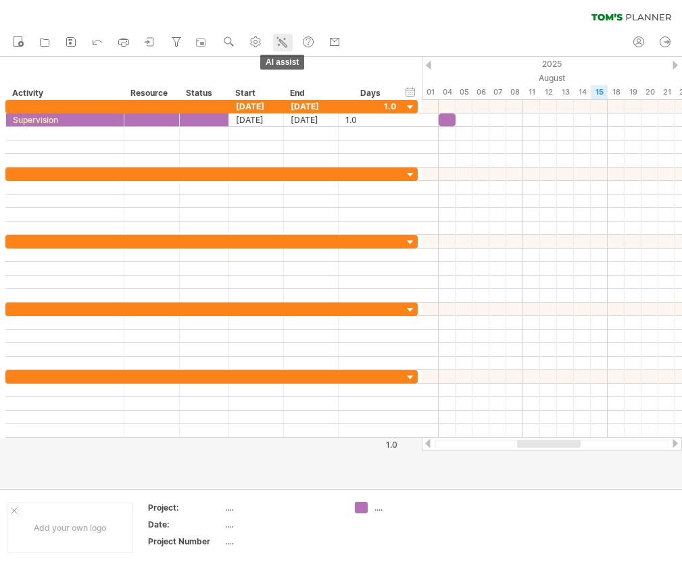
click at [291, 42] on link "AI assist" at bounding box center [283, 43] width 20 height 18
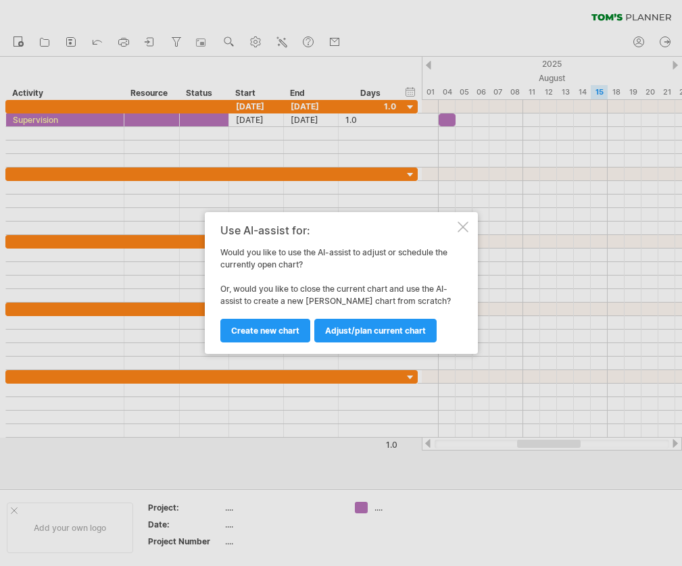
click at [459, 224] on div at bounding box center [463, 227] width 11 height 11
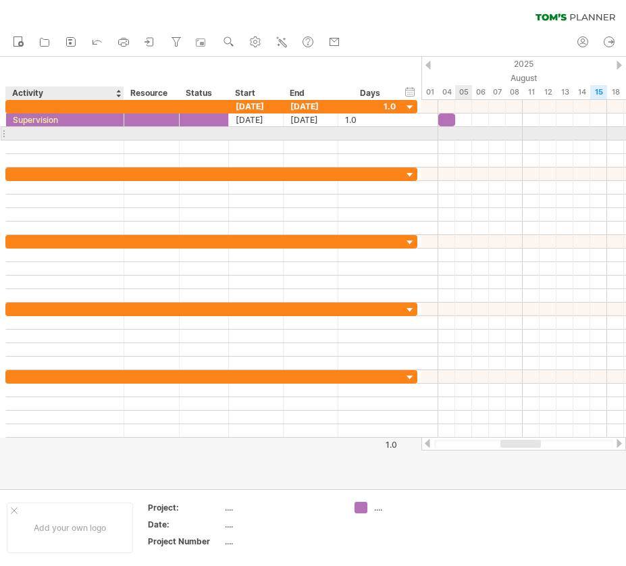
click at [72, 128] on div at bounding box center [65, 133] width 104 height 13
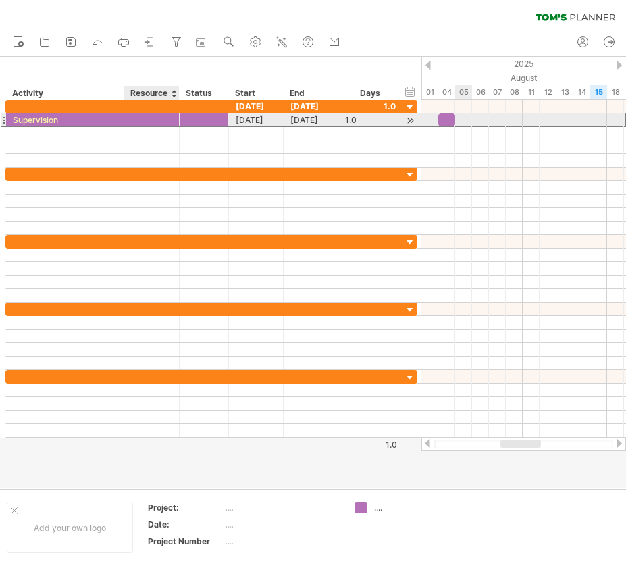
click at [155, 117] on div at bounding box center [151, 120] width 41 height 13
click at [155, 117] on input "text" at bounding box center [151, 120] width 41 height 13
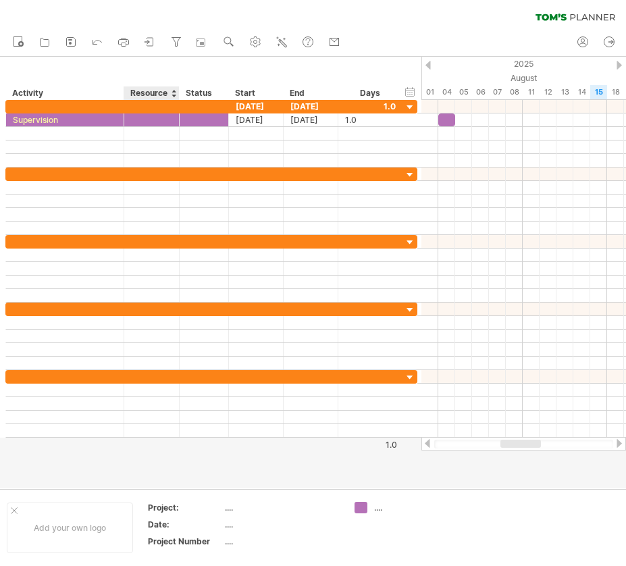
click at [165, 90] on div "Resource" at bounding box center [150, 94] width 41 height 14
